Goal: Find contact information: Find contact information

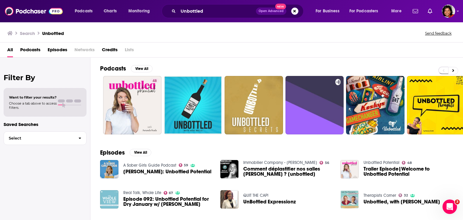
click at [209, 16] on div "Unbottled Open Advanced New" at bounding box center [232, 11] width 142 height 14
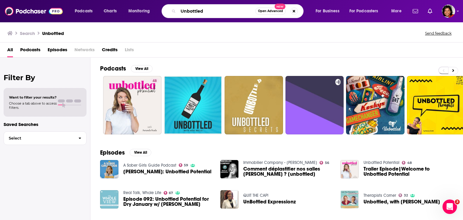
drag, startPoint x: 208, startPoint y: 11, endPoint x: 175, endPoint y: 9, distance: 33.8
click at [175, 9] on div "Unbottled Open Advanced New" at bounding box center [232, 11] width 142 height 14
paste input "[PERSON_NAME] <[EMAIL_ADDRESS][DOMAIN_NAME]>"
drag, startPoint x: 200, startPoint y: 11, endPoint x: 255, endPoint y: 10, distance: 54.8
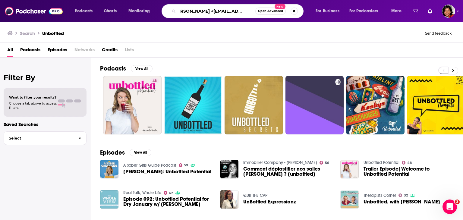
click at [255, 10] on input "[PERSON_NAME] <[EMAIL_ADDRESS][DOMAIN_NAME]>" at bounding box center [216, 11] width 77 height 10
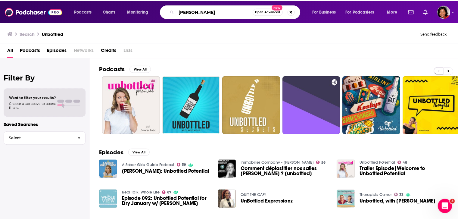
scroll to position [0, 0]
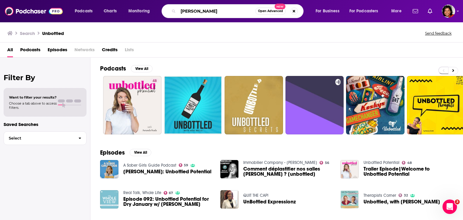
type input "[PERSON_NAME]"
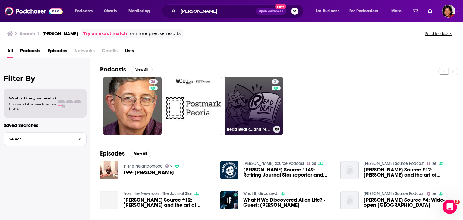
click at [248, 108] on link "2 Read Beat (...and repeat)" at bounding box center [253, 106] width 58 height 58
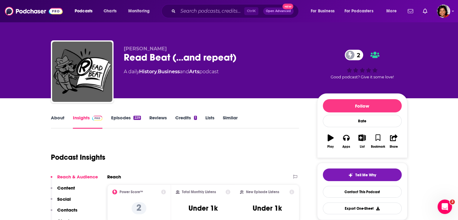
click at [60, 118] on link "About" at bounding box center [58, 122] width 14 height 14
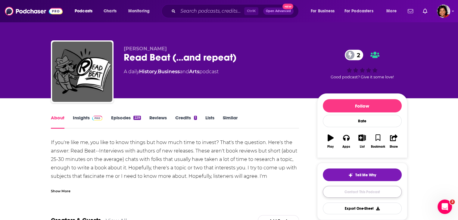
click at [353, 193] on link "Contact This Podcast" at bounding box center [362, 192] width 79 height 12
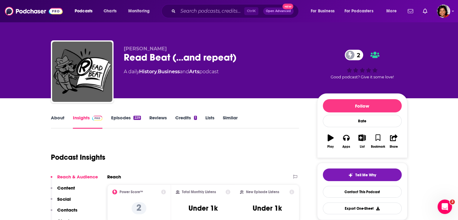
click at [55, 118] on link "About" at bounding box center [58, 122] width 14 height 14
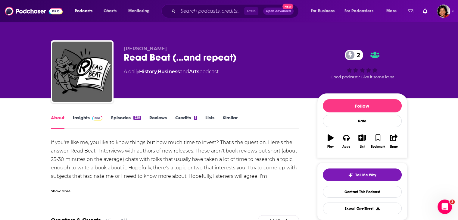
scroll to position [30, 0]
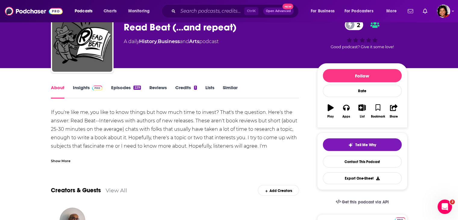
click at [65, 161] on div "Show More" at bounding box center [61, 161] width 20 height 6
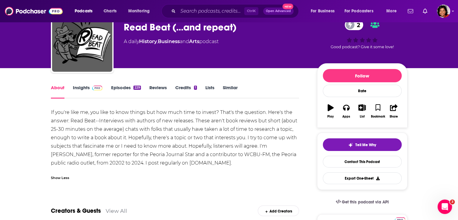
drag, startPoint x: 223, startPoint y: 163, endPoint x: 160, endPoint y: 163, distance: 63.0
click at [160, 163] on div "If you're like me, you like to know things but how much time to invest? That's …" at bounding box center [175, 137] width 249 height 59
copy div "[DOMAIN_NAME]."
